Goal: Information Seeking & Learning: Learn about a topic

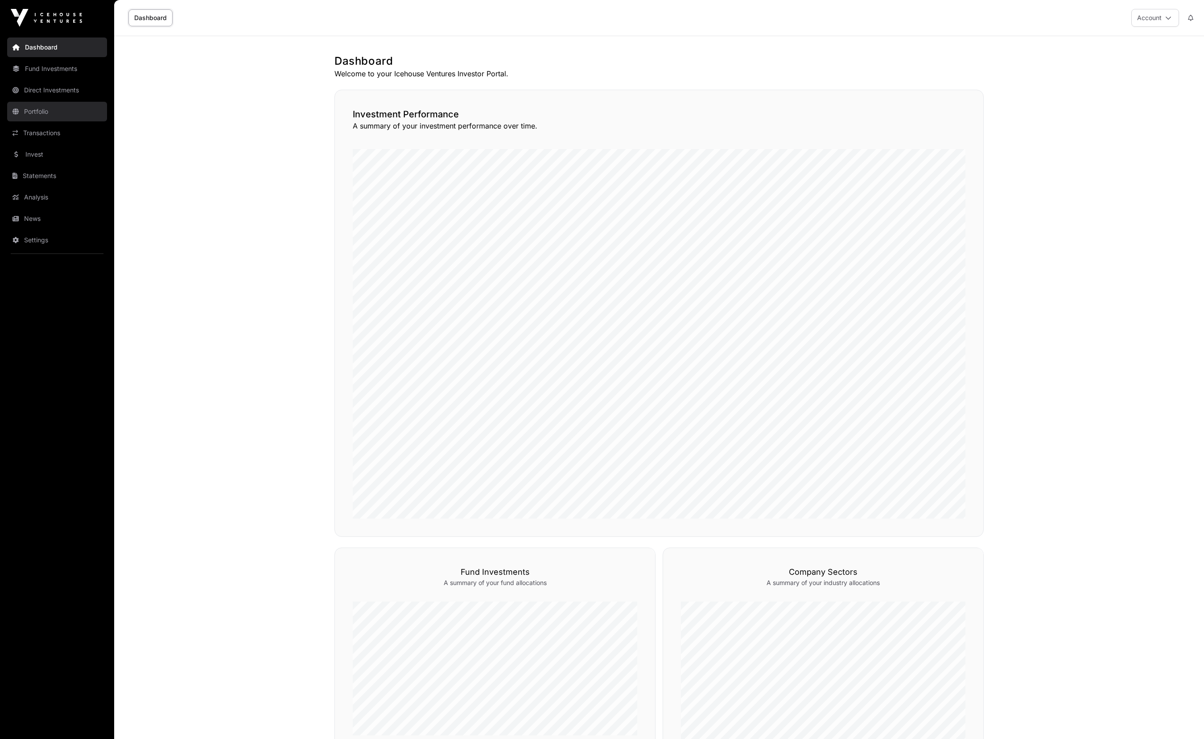
click at [60, 114] on link "Portfolio" at bounding box center [57, 112] width 100 height 20
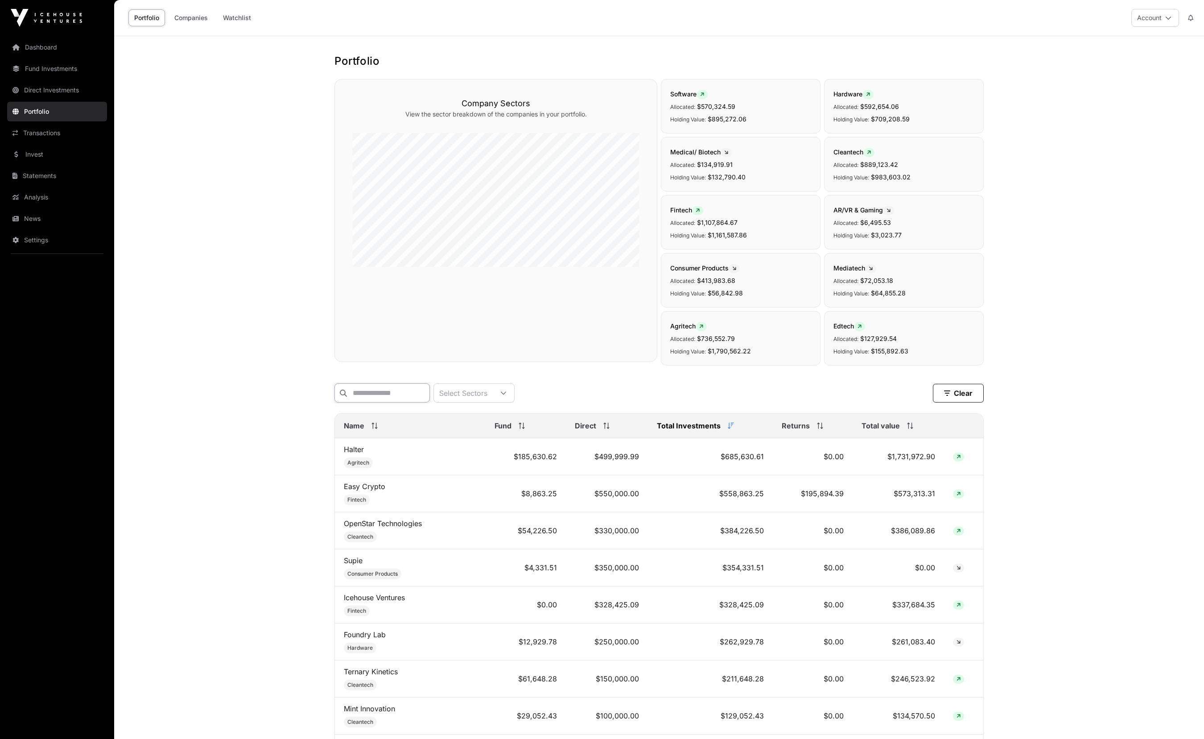
click at [380, 385] on input "text" at bounding box center [381, 392] width 95 height 19
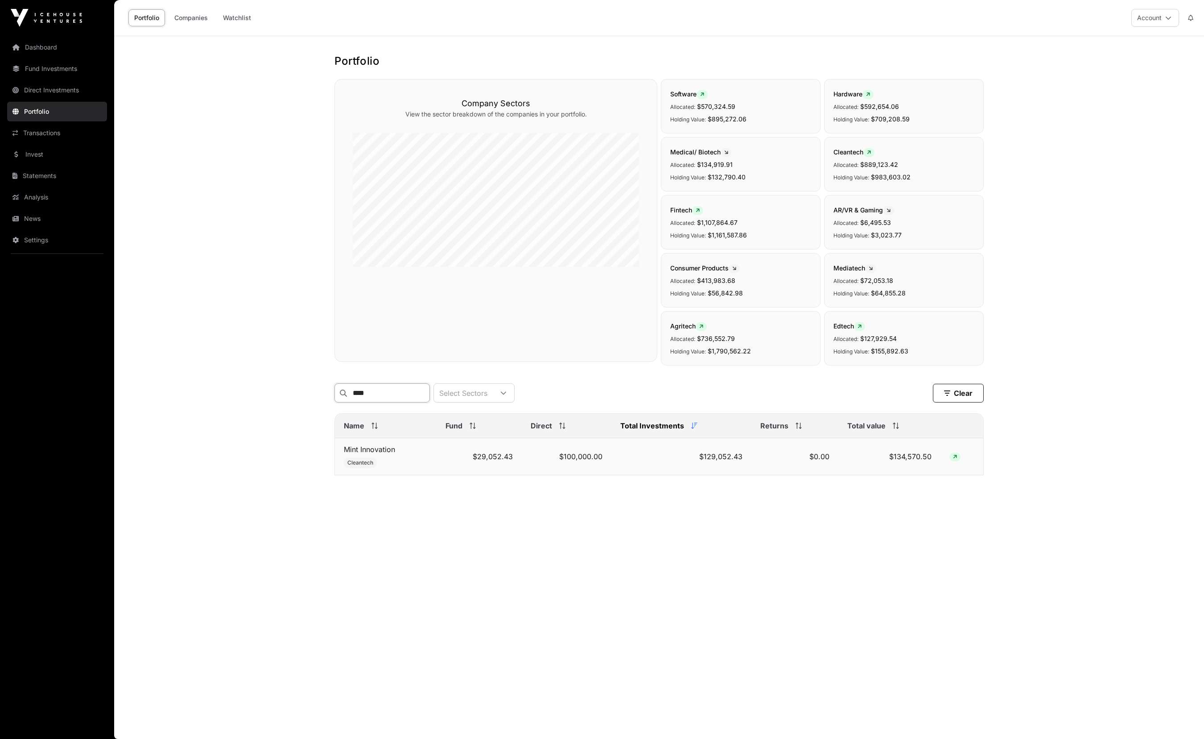
type input "****"
click at [490, 457] on td "$29,052.43" at bounding box center [479, 456] width 85 height 37
click at [389, 450] on link "Mint Innovation" at bounding box center [369, 449] width 51 height 9
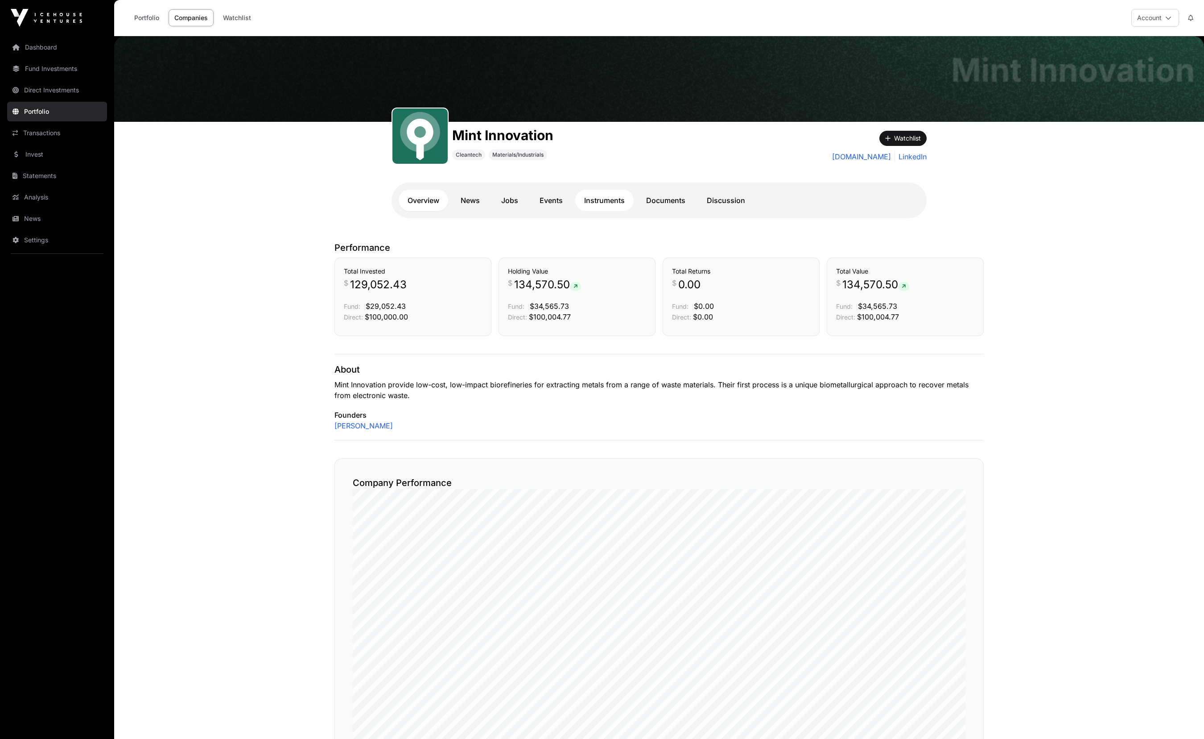
click at [604, 203] on link "Instruments" at bounding box center [604, 200] width 58 height 21
click at [65, 153] on link "Invest" at bounding box center [57, 154] width 100 height 20
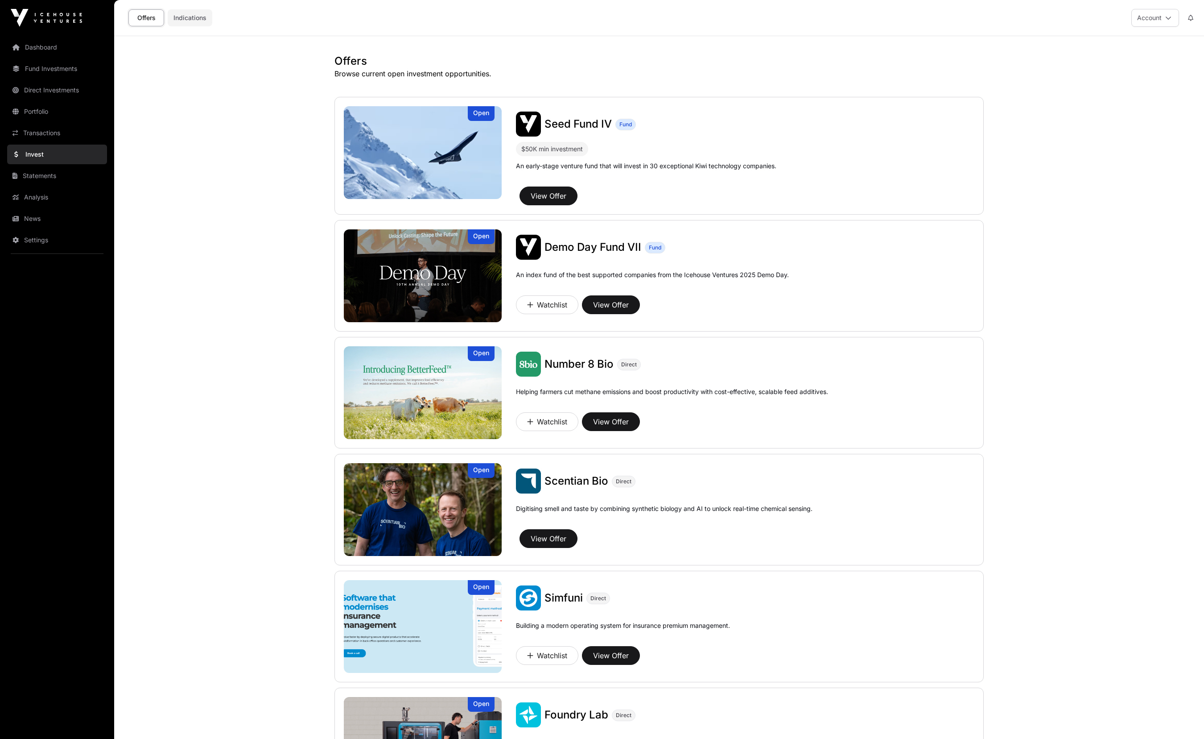
click at [184, 15] on link "Indications" at bounding box center [190, 17] width 45 height 17
click at [195, 18] on link "Indications" at bounding box center [190, 17] width 45 height 17
